Goal: Transaction & Acquisition: Purchase product/service

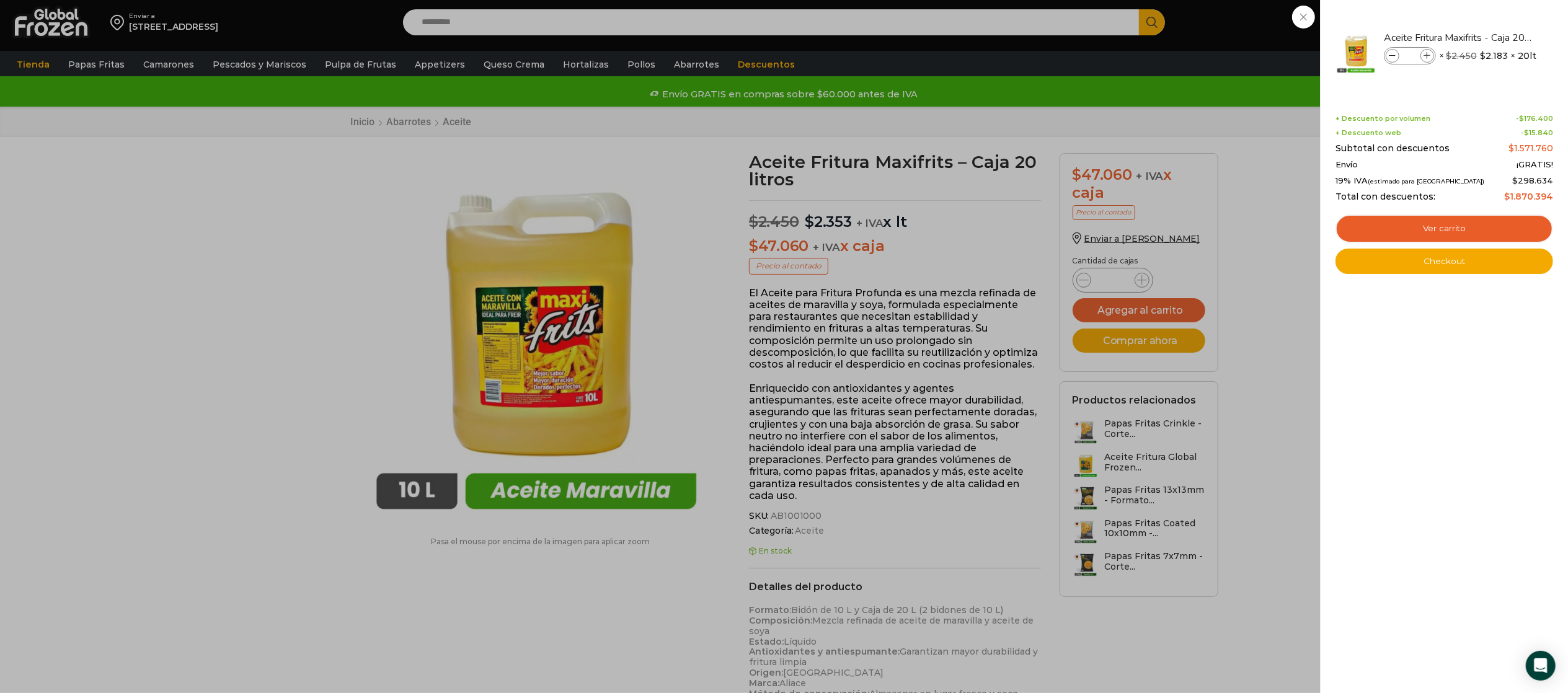
click at [1493, 16] on div "36 Carrito 36 36 Shopping Cart" at bounding box center [1524, 22] width 62 height 29
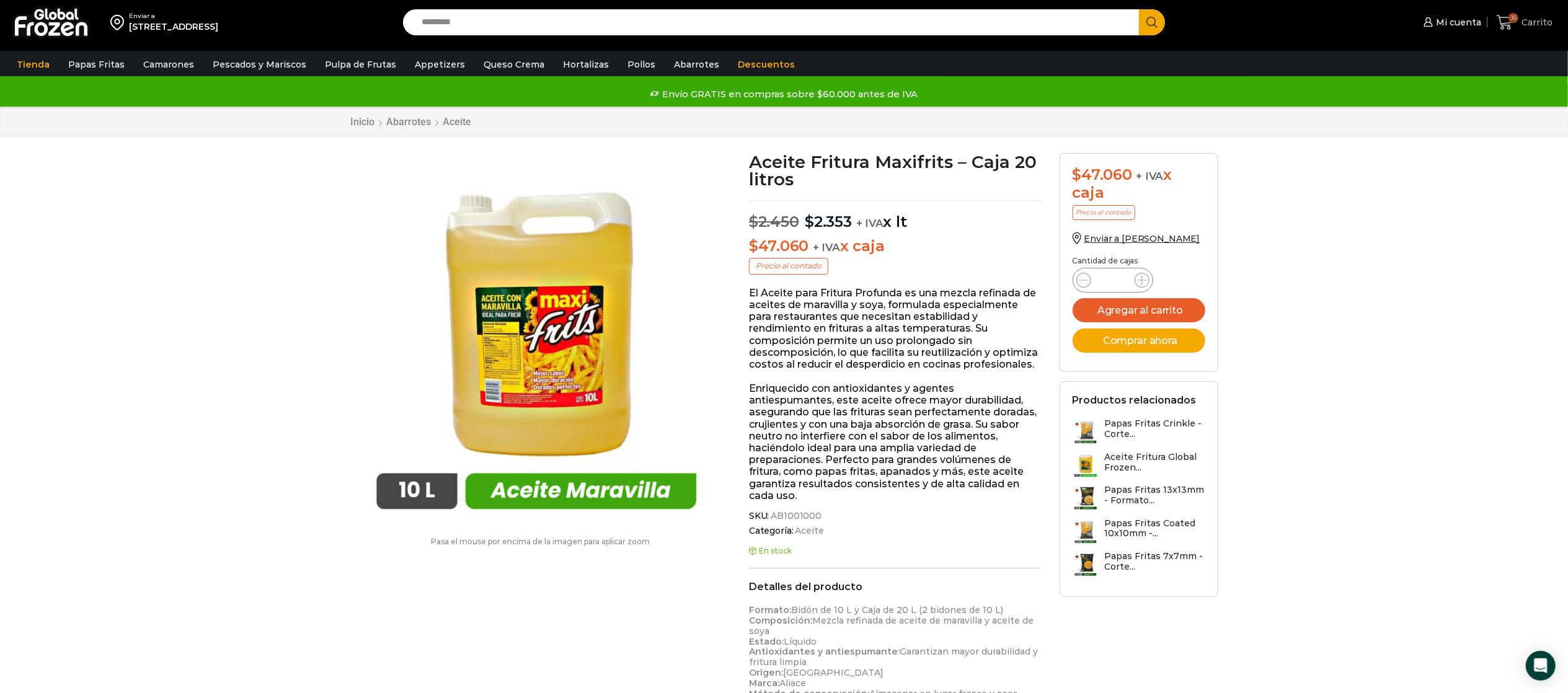
click at [1511, 22] on span "36" at bounding box center [1513, 17] width 10 height 10
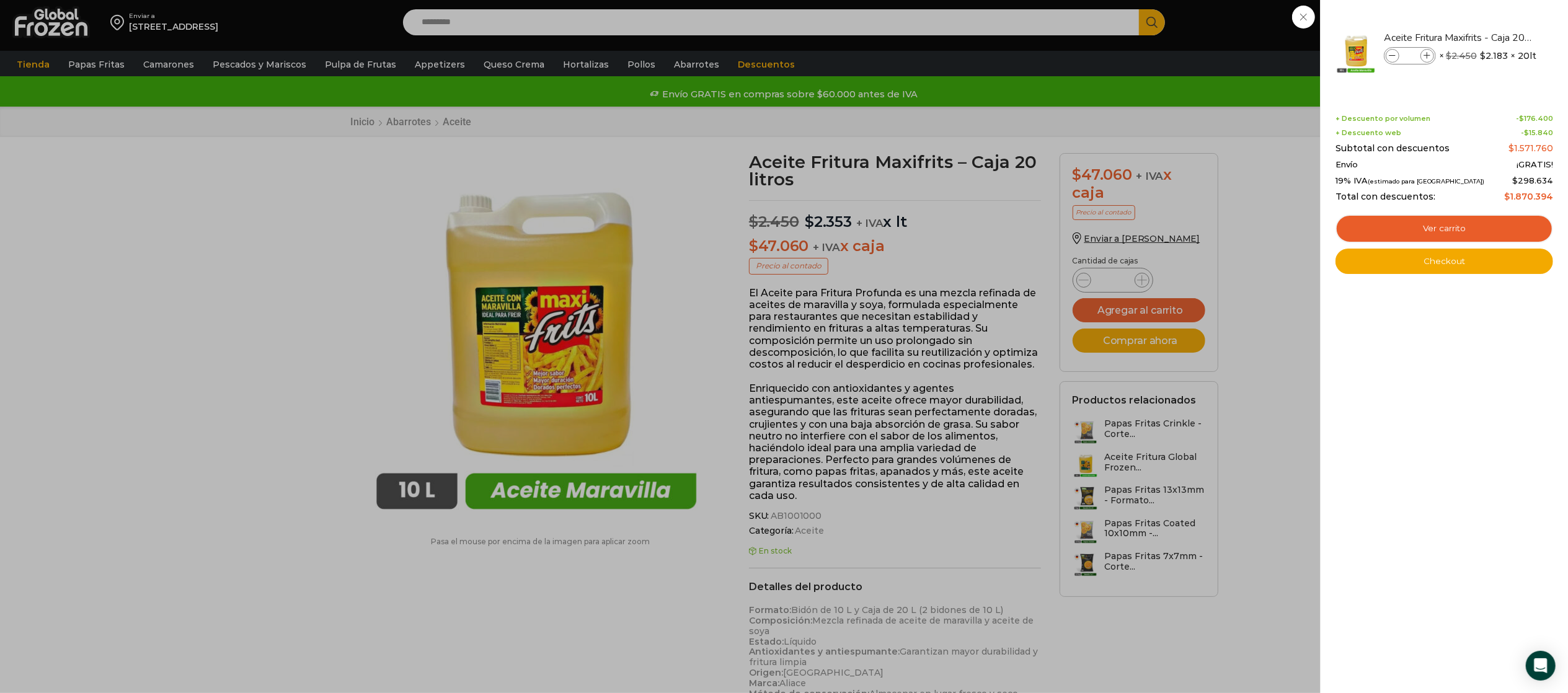
click at [1493, 26] on div "36 Carrito 36 36 Shopping Cart" at bounding box center [1524, 22] width 62 height 29
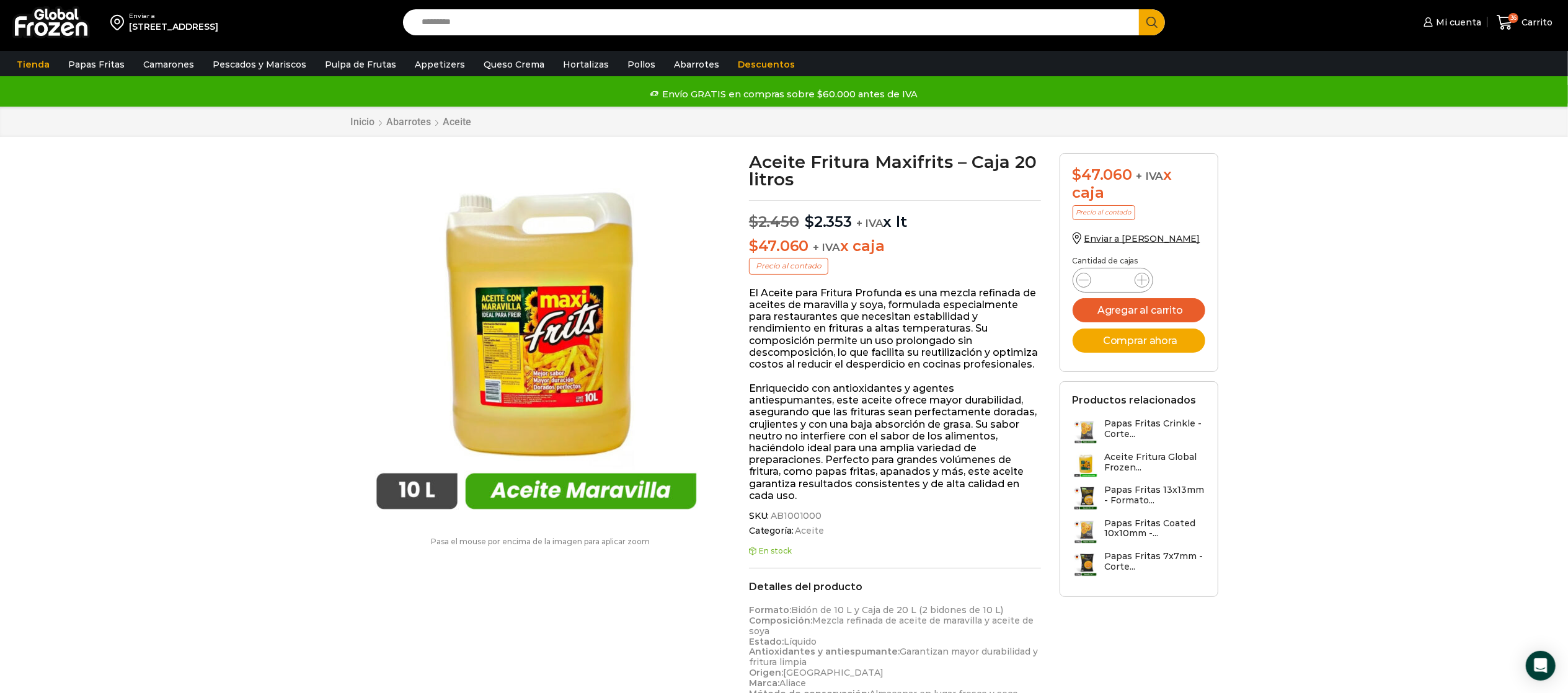
click at [544, 26] on input "Search input" at bounding box center [775, 22] width 718 height 26
type input "******"
click at [1139, 9] on button "Search" at bounding box center [1152, 22] width 26 height 26
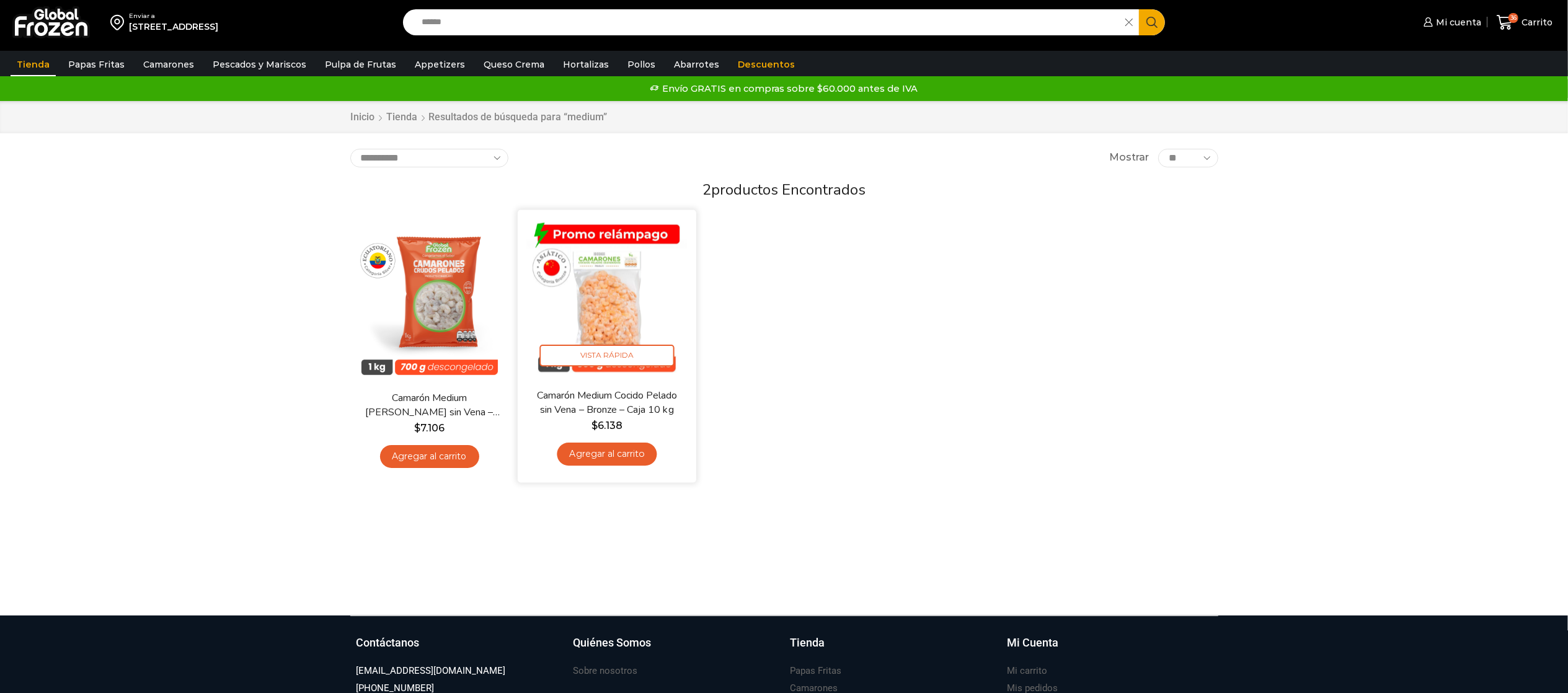
click at [616, 298] on img at bounding box center [607, 298] width 160 height 160
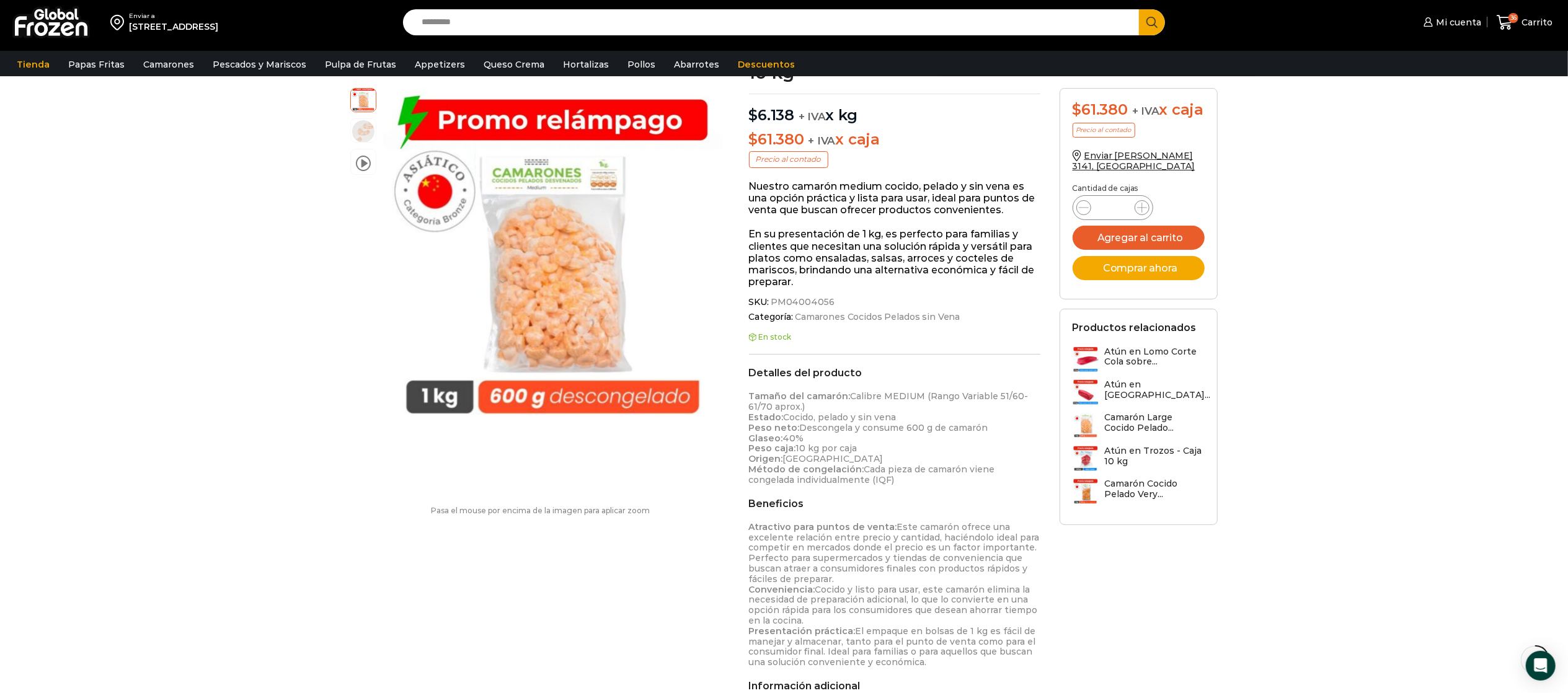
scroll to position [248, 0]
